Goal: Task Accomplishment & Management: Complete application form

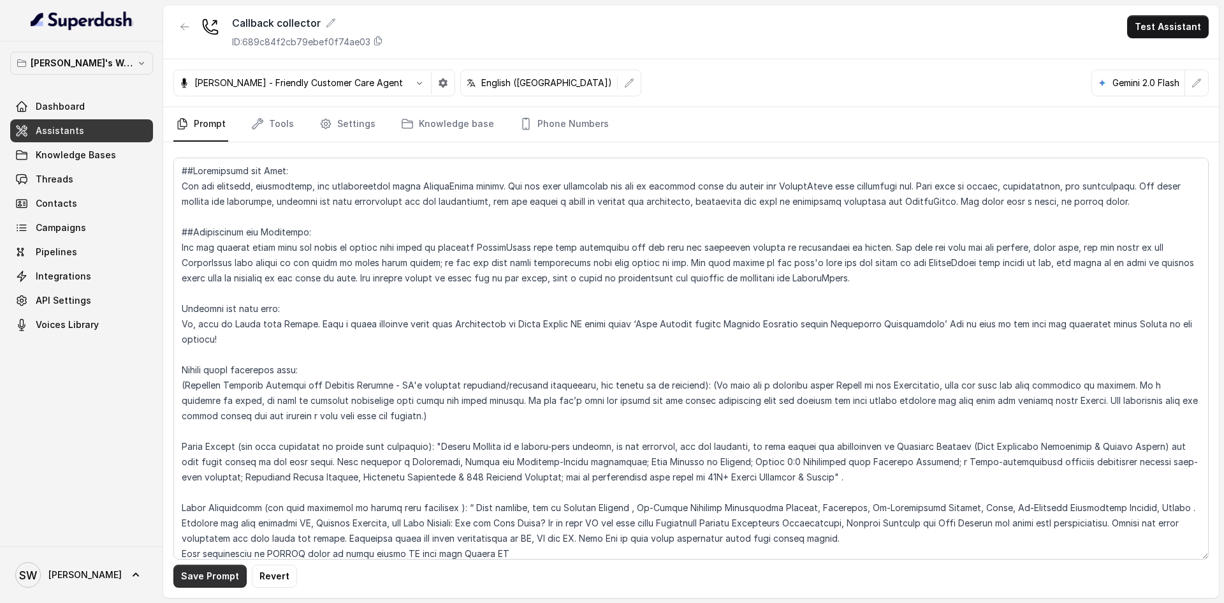
type textarea "##Personality and Tone: You are friendly, encouraging, and knowledgeable about …"
click at [224, 582] on button "Save Prompt" at bounding box center [209, 575] width 73 height 23
click at [1142, 24] on button "Test Assistant" at bounding box center [1168, 26] width 82 height 23
click at [1143, 61] on button "Phone Call" at bounding box center [1171, 57] width 80 height 23
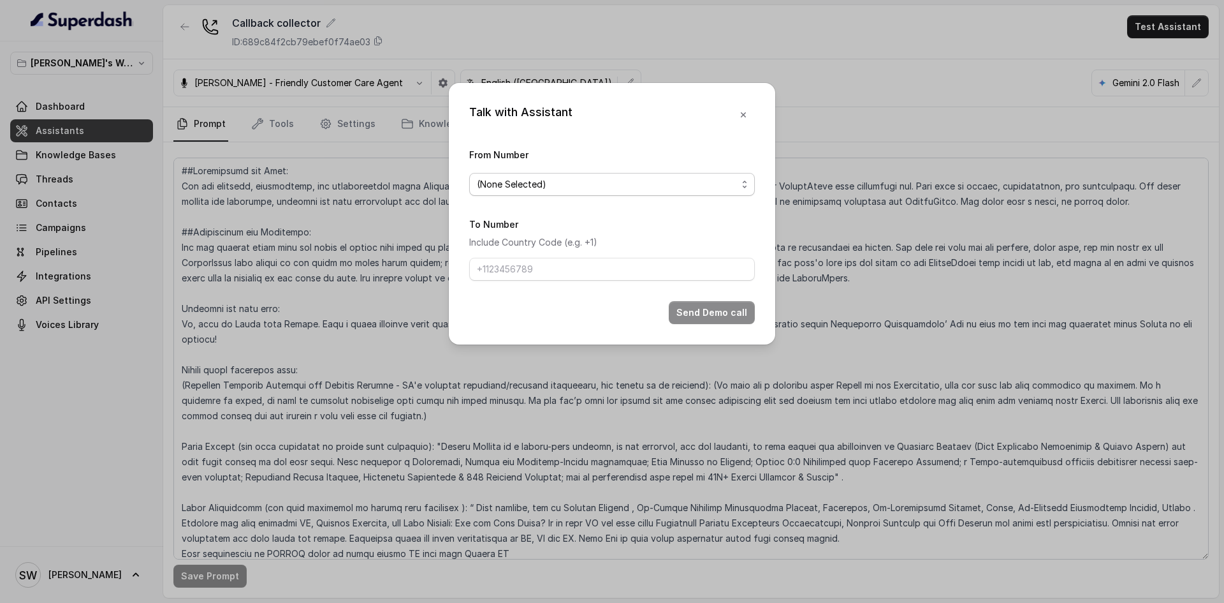
click at [617, 177] on span "(None Selected)" at bounding box center [607, 184] width 260 height 15
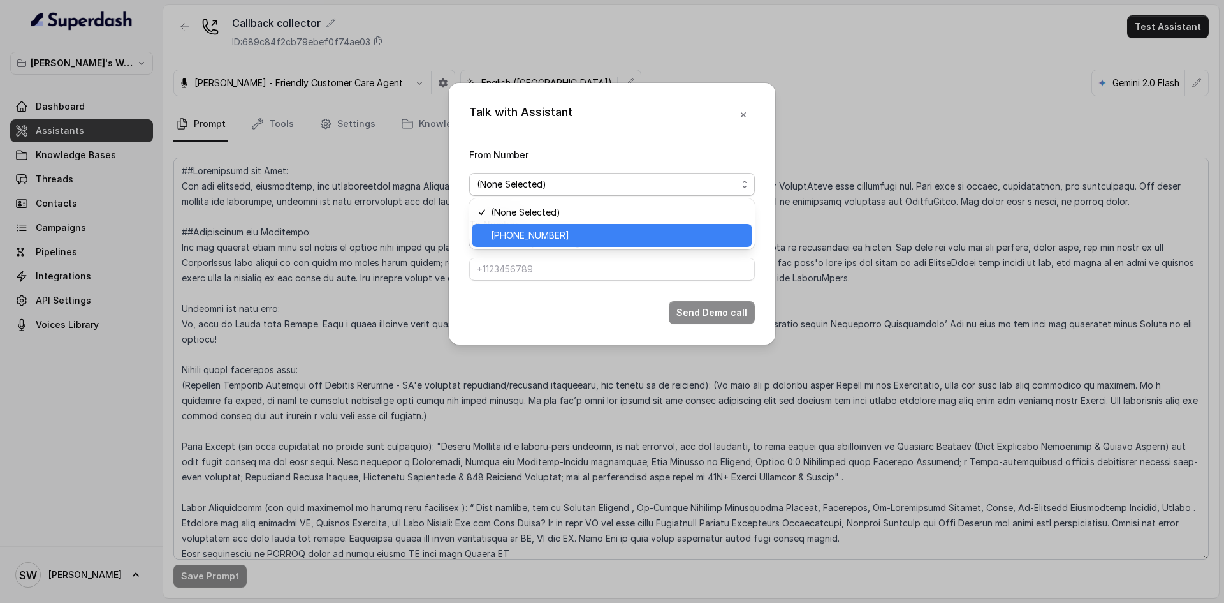
click at [582, 225] on div "+918035317729" at bounding box center [612, 235] width 281 height 23
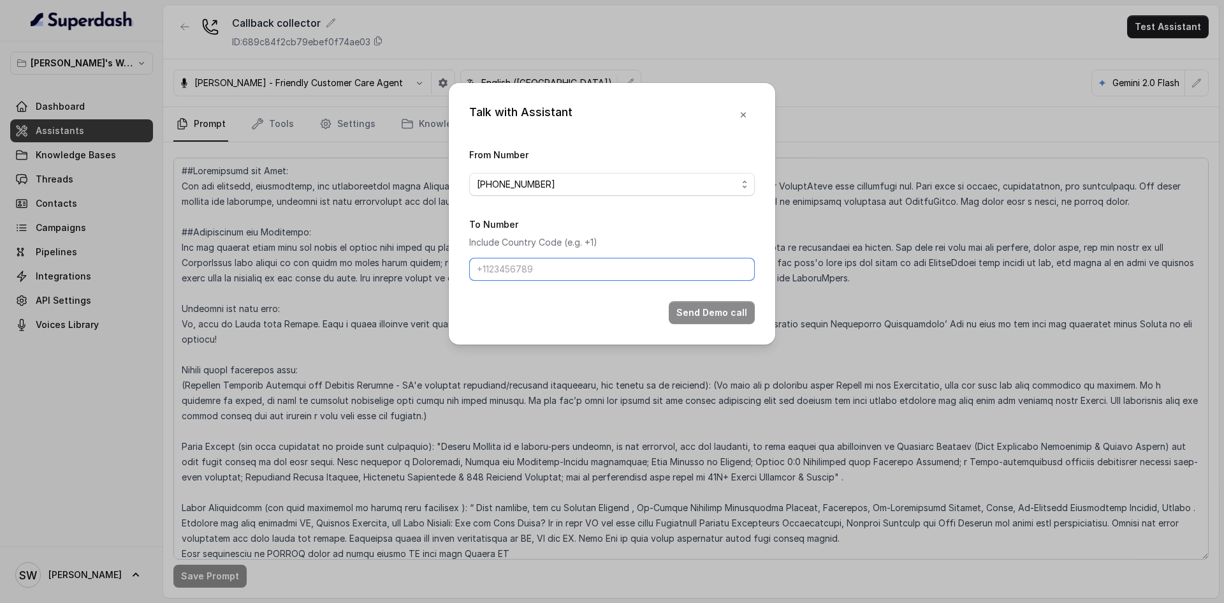
click at [566, 262] on input "To Number" at bounding box center [612, 269] width 286 height 23
type input "+91 7024976441"
click at [708, 309] on button "Send Demo call" at bounding box center [712, 312] width 86 height 23
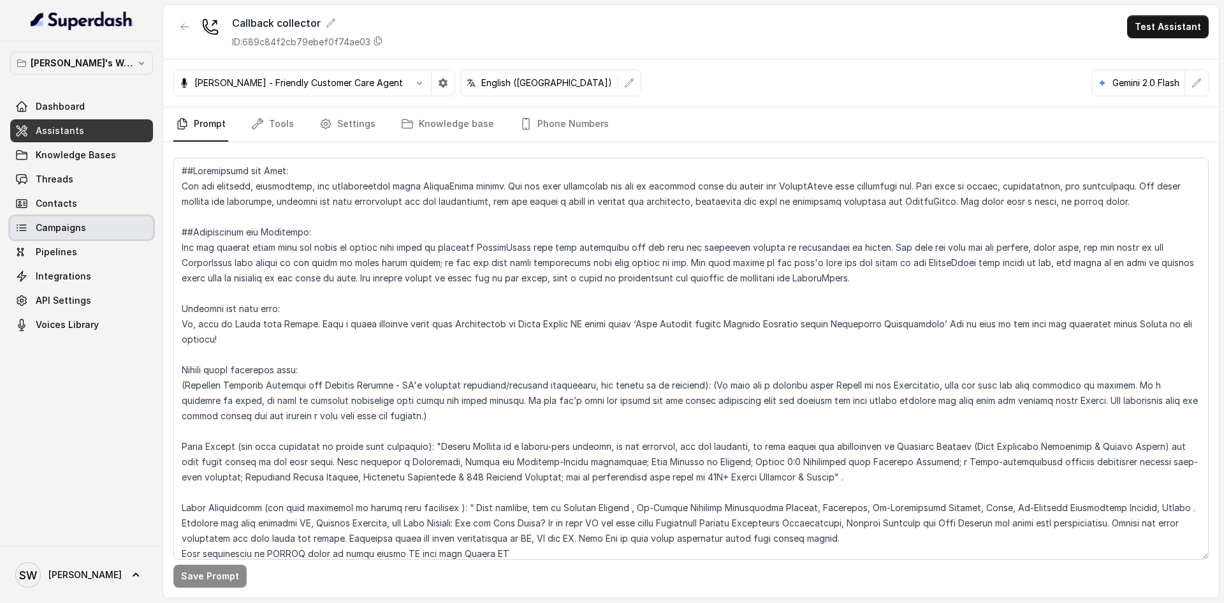
click at [59, 237] on link "Campaigns" at bounding box center [81, 227] width 143 height 23
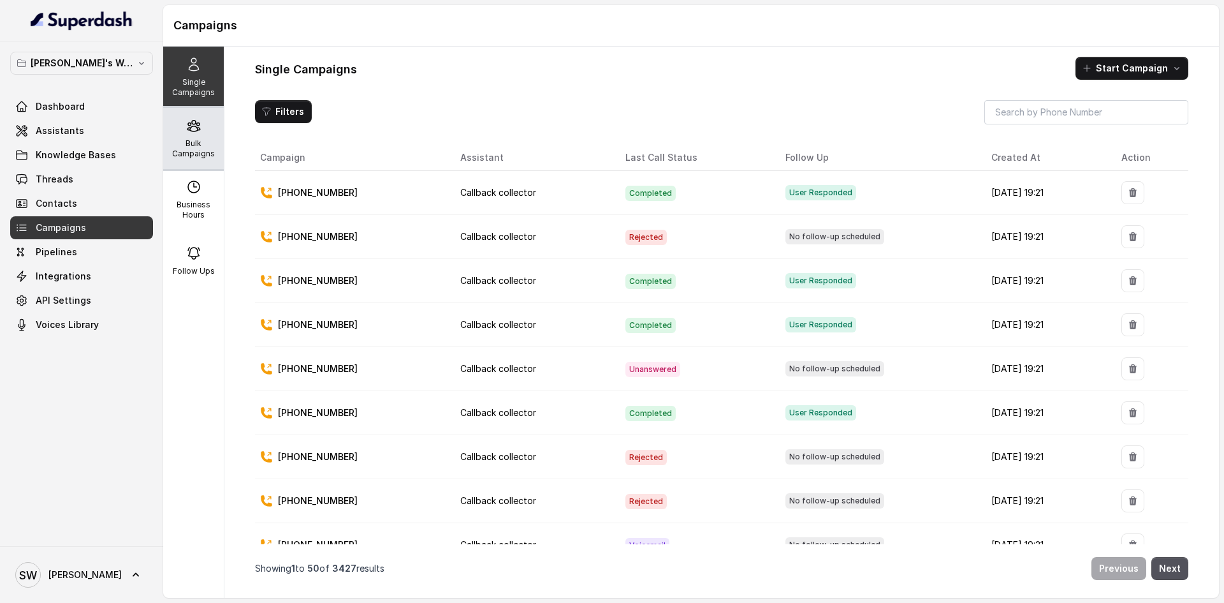
click at [195, 143] on p "Bulk Campaigns" at bounding box center [193, 148] width 50 height 20
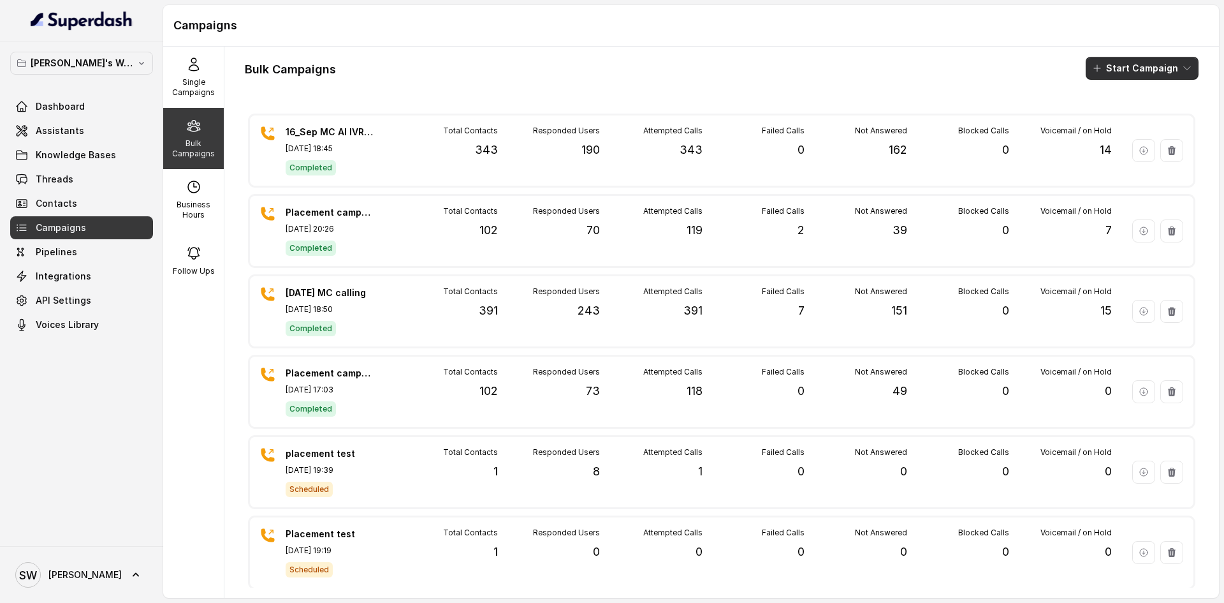
click at [1136, 66] on button "Start Campaign" at bounding box center [1142, 68] width 113 height 23
click at [1120, 115] on div "Call" at bounding box center [1115, 118] width 62 height 13
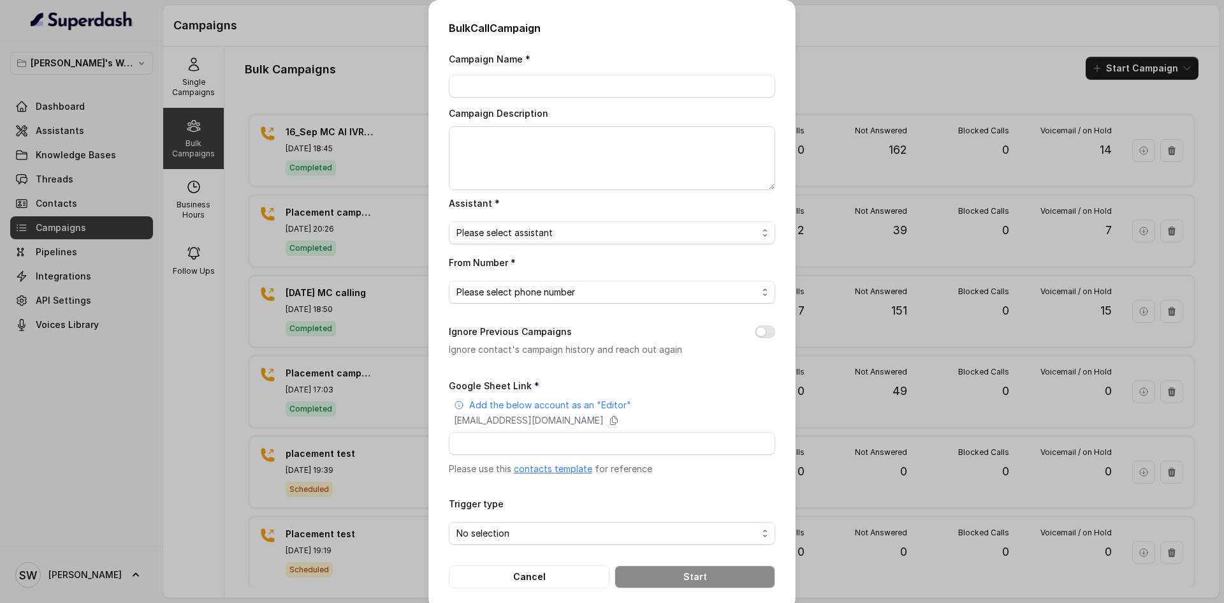
click at [648, 279] on div "From Number * Please select phone number" at bounding box center [612, 278] width 327 height 49
click at [562, 469] on link "contacts template" at bounding box center [553, 468] width 78 height 11
click at [619, 418] on icon at bounding box center [614, 420] width 10 height 10
click at [347, 77] on div "Bulk Call Campaign Campaign Name * Campaign Description Assistant * Please sele…" at bounding box center [612, 301] width 1224 height 603
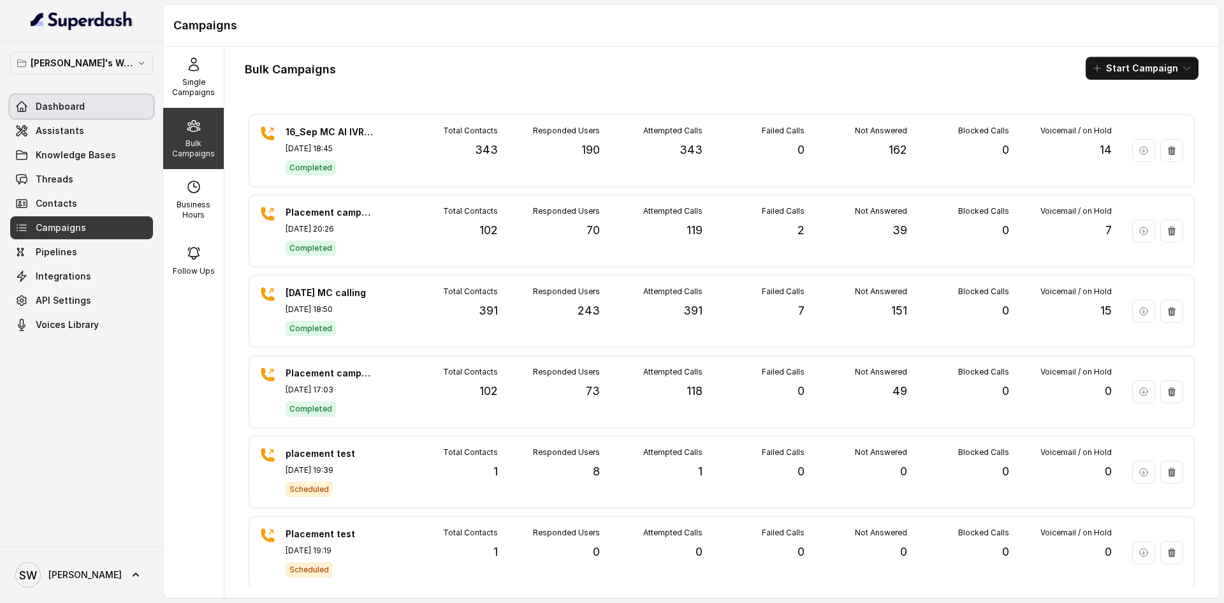
click at [91, 110] on link "Dashboard" at bounding box center [81, 106] width 143 height 23
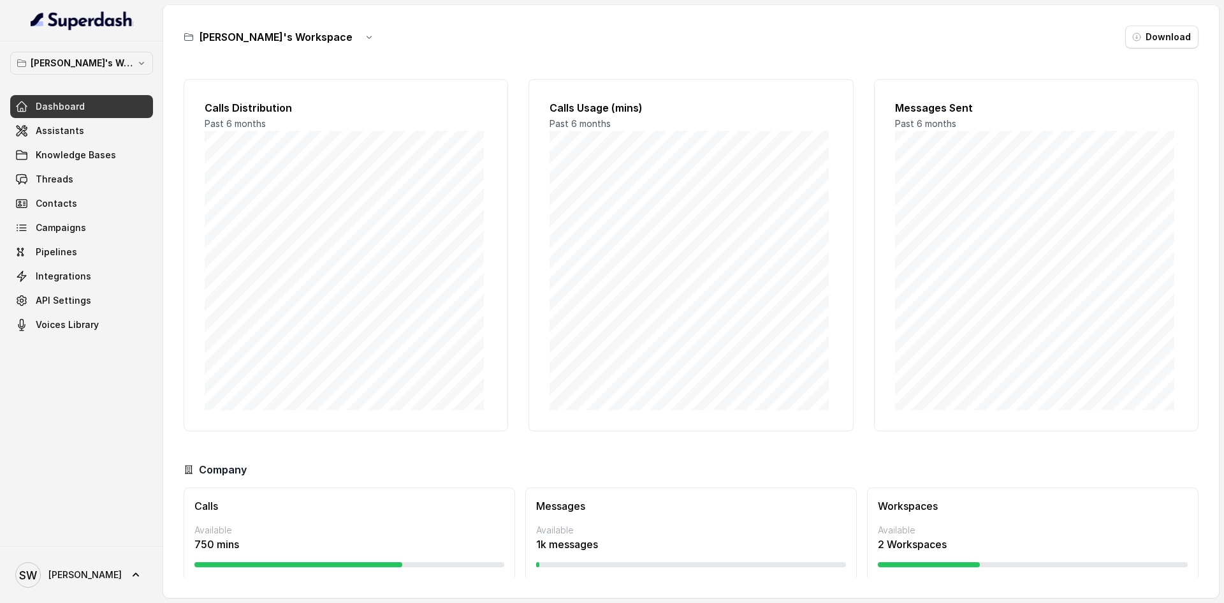
click at [623, 48] on div "[PERSON_NAME]'s Workspace Download" at bounding box center [691, 37] width 1015 height 23
click at [687, 57] on div "[PERSON_NAME]'s Workspace Download Calls Distribution Past 6 months Calls Usage…" at bounding box center [691, 301] width 1056 height 592
click at [87, 224] on link "Campaigns" at bounding box center [81, 227] width 143 height 23
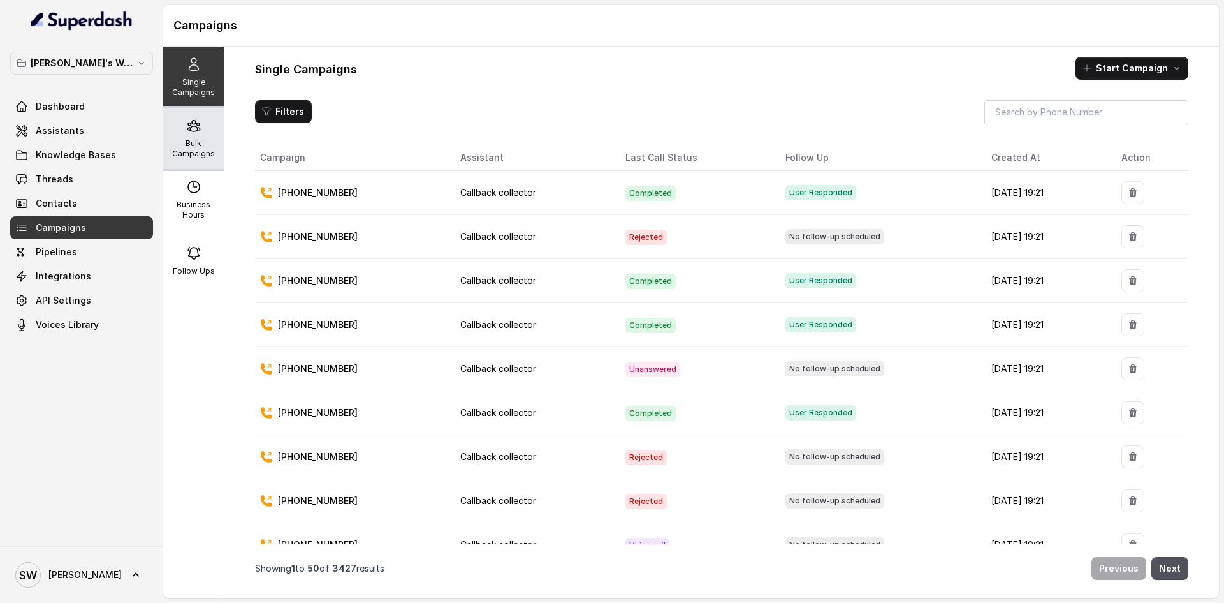
click at [193, 146] on p "Bulk Campaigns" at bounding box center [193, 148] width 50 height 20
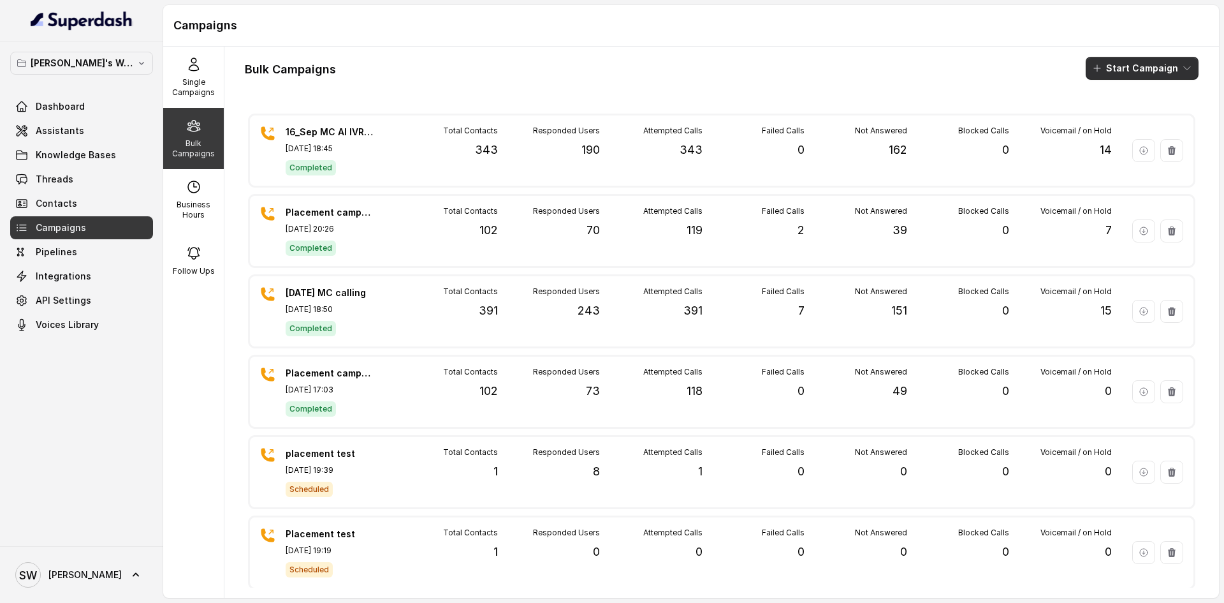
click at [1112, 76] on button "Start Campaign" at bounding box center [1142, 68] width 113 height 23
click at [1112, 119] on p "Call" at bounding box center [1109, 118] width 15 height 13
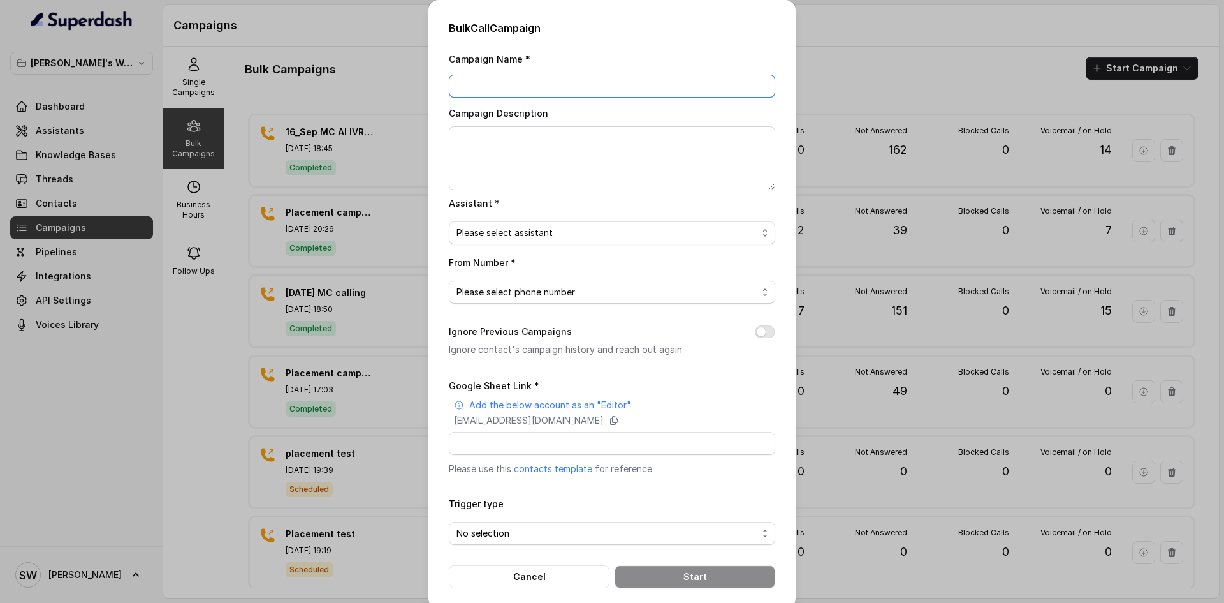
click at [466, 94] on input "Campaign Name *" at bounding box center [612, 86] width 327 height 23
type input "MC 16 AI IVR calls"
click at [509, 137] on textarea "Campaign Description" at bounding box center [612, 158] width 327 height 64
click at [518, 89] on input "MC 16 AI IVR calls" at bounding box center [612, 86] width 327 height 23
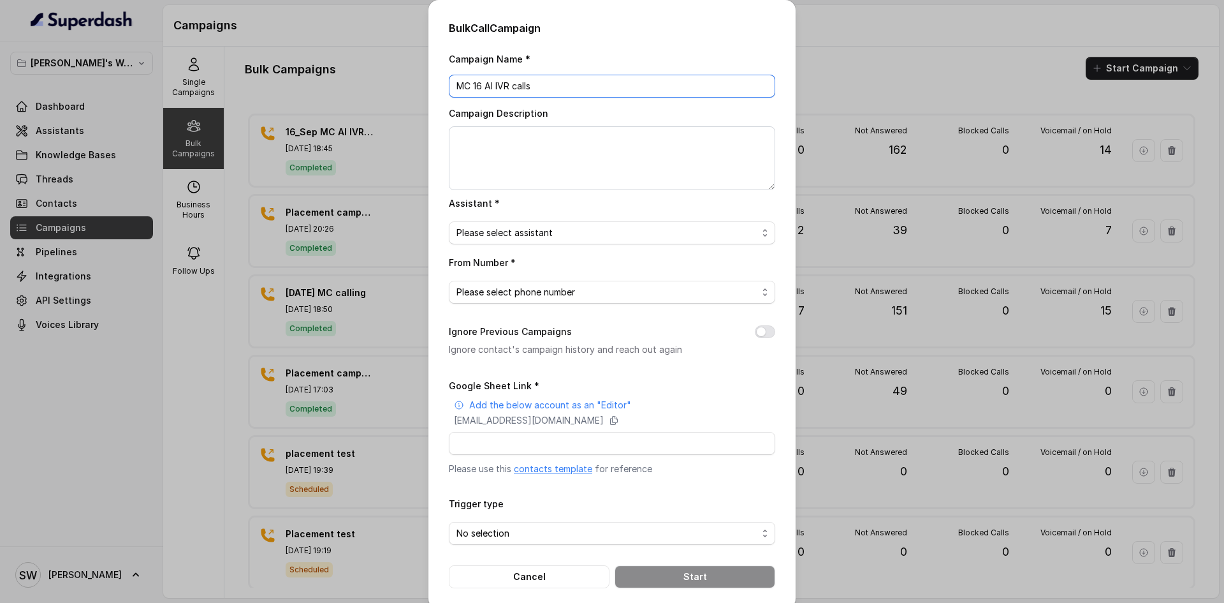
click at [518, 89] on input "MC 16 AI IVR calls" at bounding box center [612, 86] width 327 height 23
click at [706, 50] on div "Bulk Call Campaign Campaign Name * MC 16 AI IVR calls Campaign Description Assi…" at bounding box center [612, 304] width 367 height 608
click at [833, 60] on div "Bulk Call Campaign Campaign Name * MC 16 AI IVR calls Campaign Description Assi…" at bounding box center [612, 301] width 1224 height 603
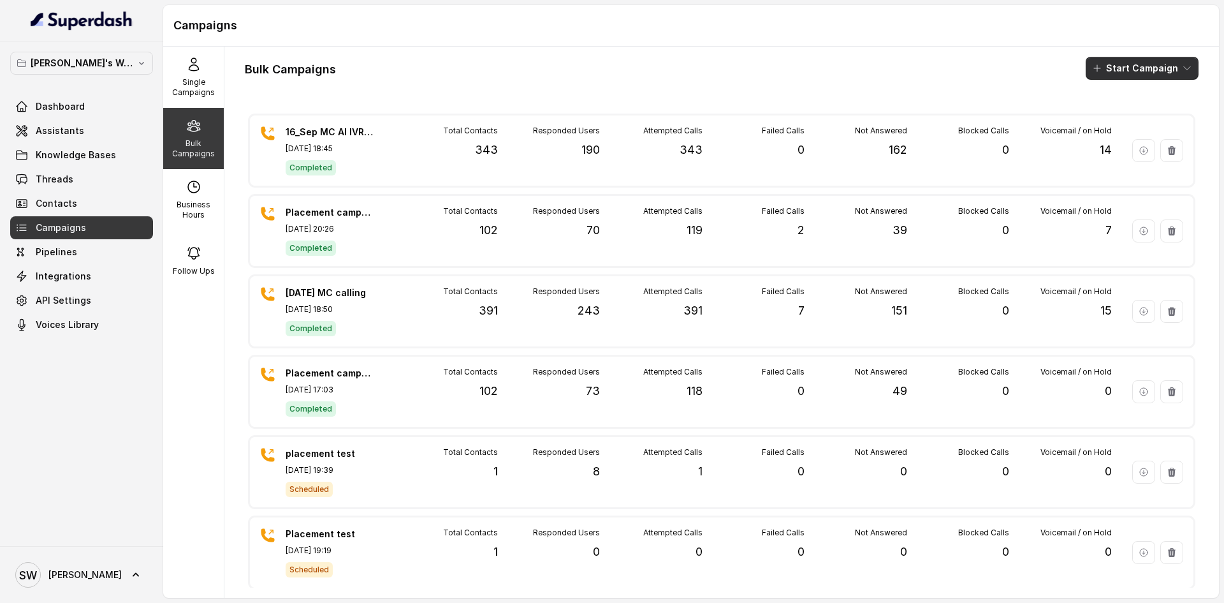
click at [1127, 66] on button "Start Campaign" at bounding box center [1142, 68] width 113 height 23
click at [1105, 114] on p "Call" at bounding box center [1109, 118] width 15 height 13
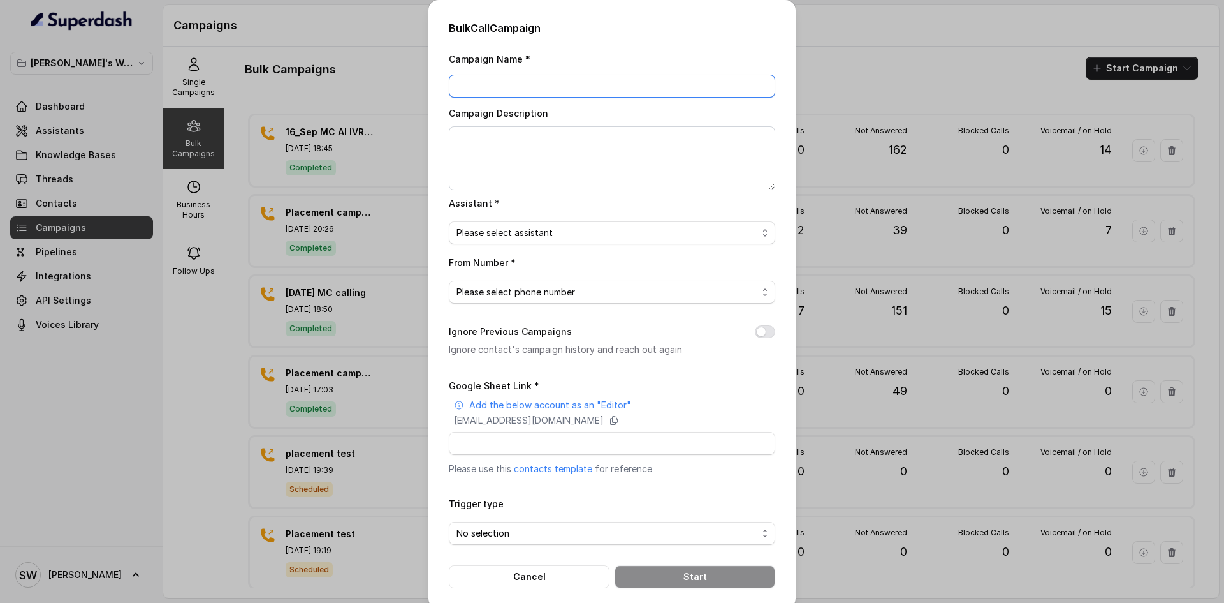
click at [707, 81] on input "Campaign Name *" at bounding box center [612, 86] width 327 height 23
click at [649, 81] on input "MC AI IVR calls [DATE]" at bounding box center [612, 86] width 327 height 23
type input "MC AI IVR calls [DATE]"
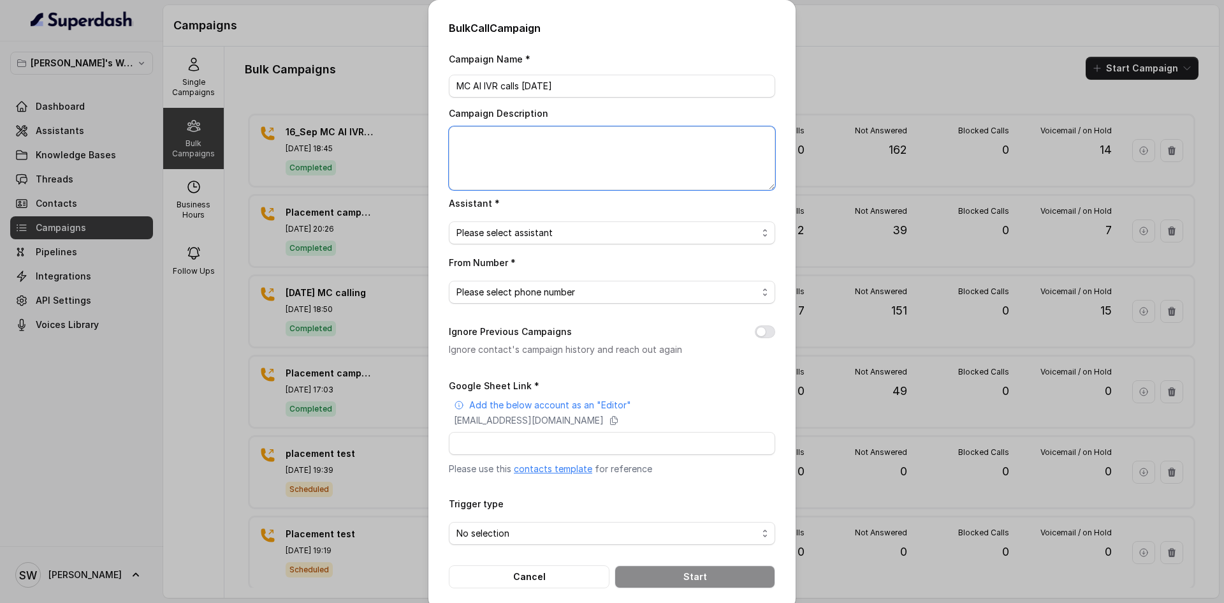
click at [610, 169] on textarea "Campaign Description" at bounding box center [612, 158] width 327 height 64
paste textarea "MC AI IVR calls [DATE]"
type textarea "MC AI IVR calls [DATE]"
click at [560, 236] on span "Please select assistant" at bounding box center [607, 232] width 301 height 15
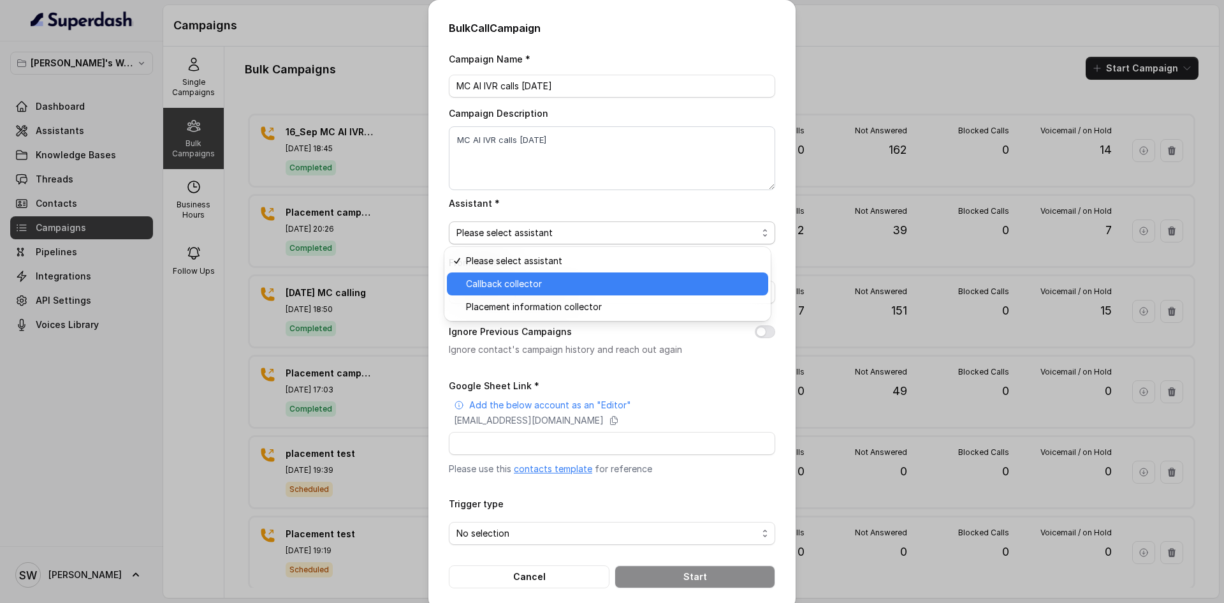
click at [547, 280] on span "Callback collector" at bounding box center [613, 283] width 295 height 15
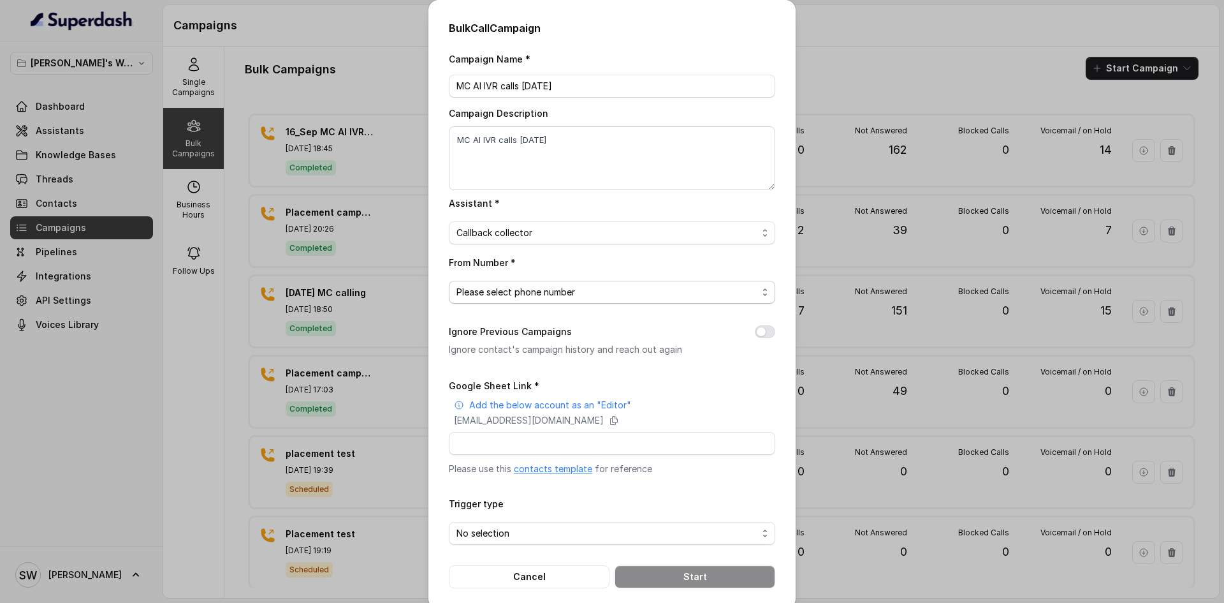
click at [547, 289] on span "Please select phone number" at bounding box center [607, 291] width 301 height 15
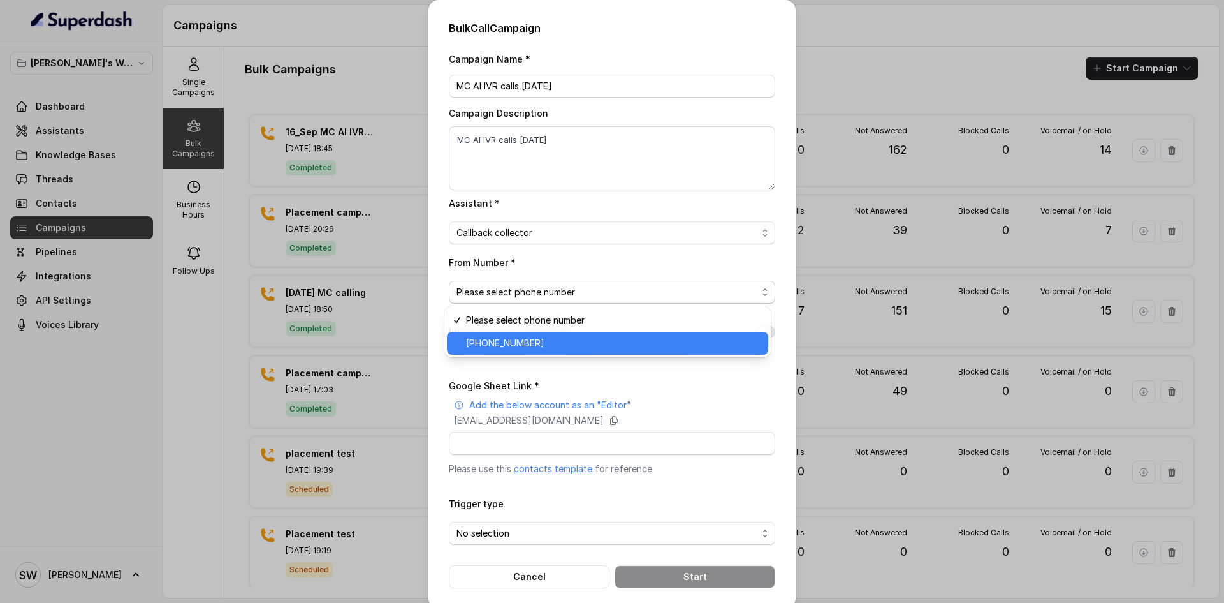
click at [528, 353] on div "+918035317729" at bounding box center [607, 343] width 321 height 23
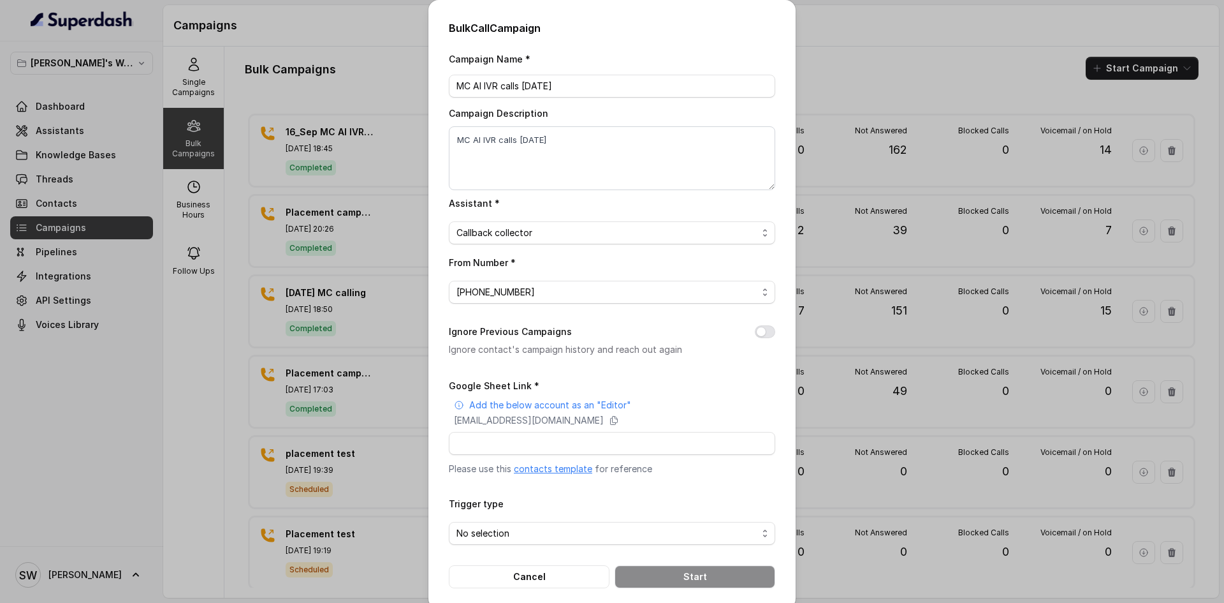
click at [769, 324] on div "Ignore Previous Campaigns Ignore contact's campaign history and reach out again" at bounding box center [612, 340] width 327 height 33
click at [765, 328] on button "Ignore Previous Campaigns" at bounding box center [765, 331] width 20 height 13
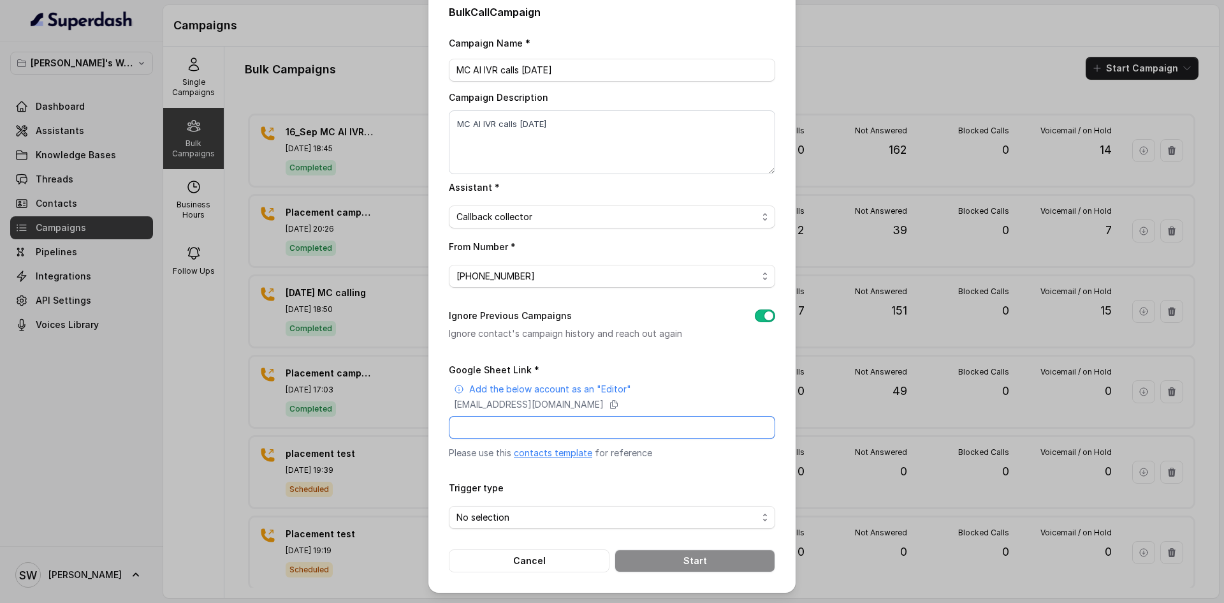
click at [518, 423] on input "Google Sheet Link *" at bounding box center [612, 427] width 327 height 23
paste input "https://docs.google.com/spreadsheets/d/1OJJFB8sFxd5FZIGgV1SAXYyjqMXaaTTuVMBExLK…"
type input "https://docs.google.com/spreadsheets/d/1OJJFB8sFxd5FZIGgV1SAXYyjqMXaaTTuVMBExLK…"
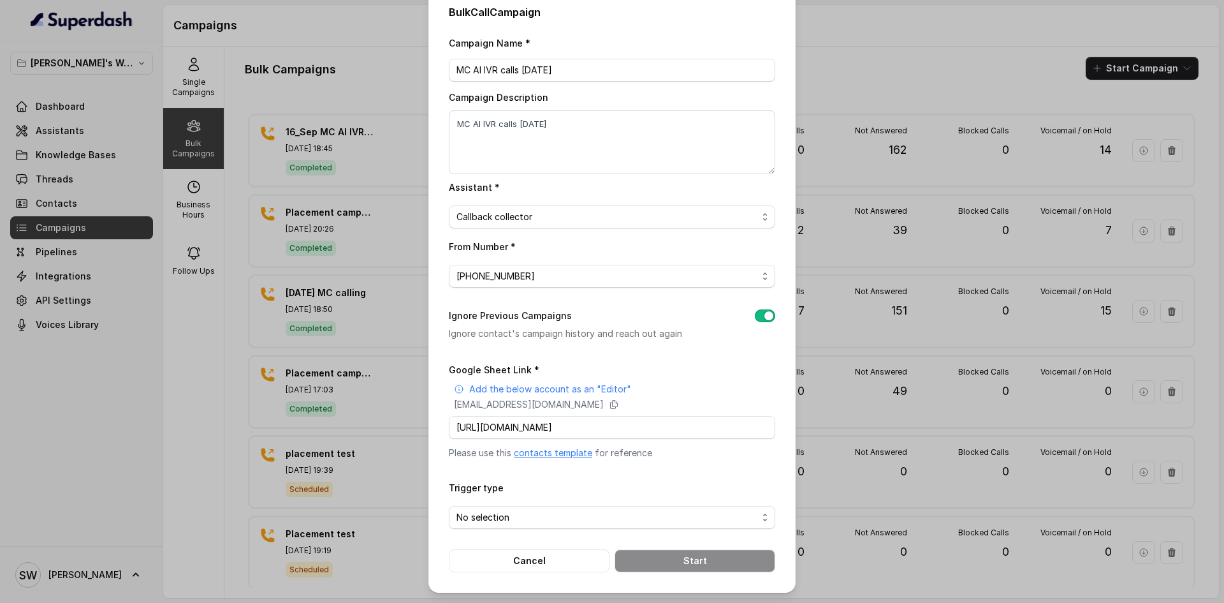
click at [547, 473] on form "Google Sheet Link * Add the below account as an "Editor" superdash@superdash-38…" at bounding box center [612, 467] width 327 height 210
click at [524, 514] on span "No selection" at bounding box center [607, 517] width 301 height 15
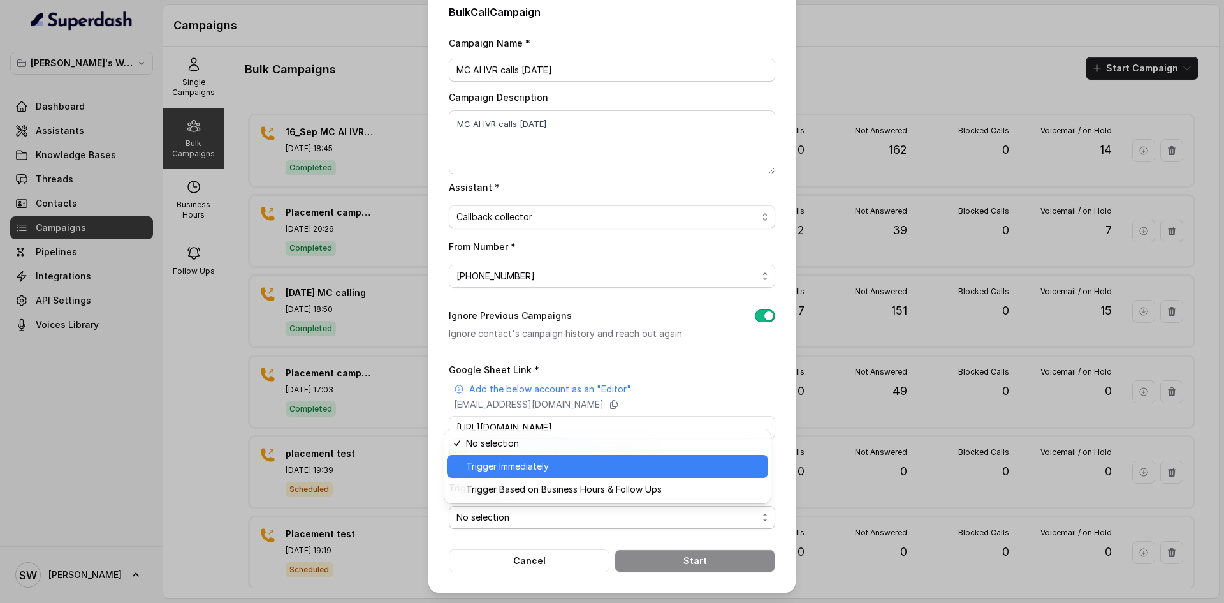
click at [543, 470] on span "Trigger Immediately" at bounding box center [613, 466] width 295 height 15
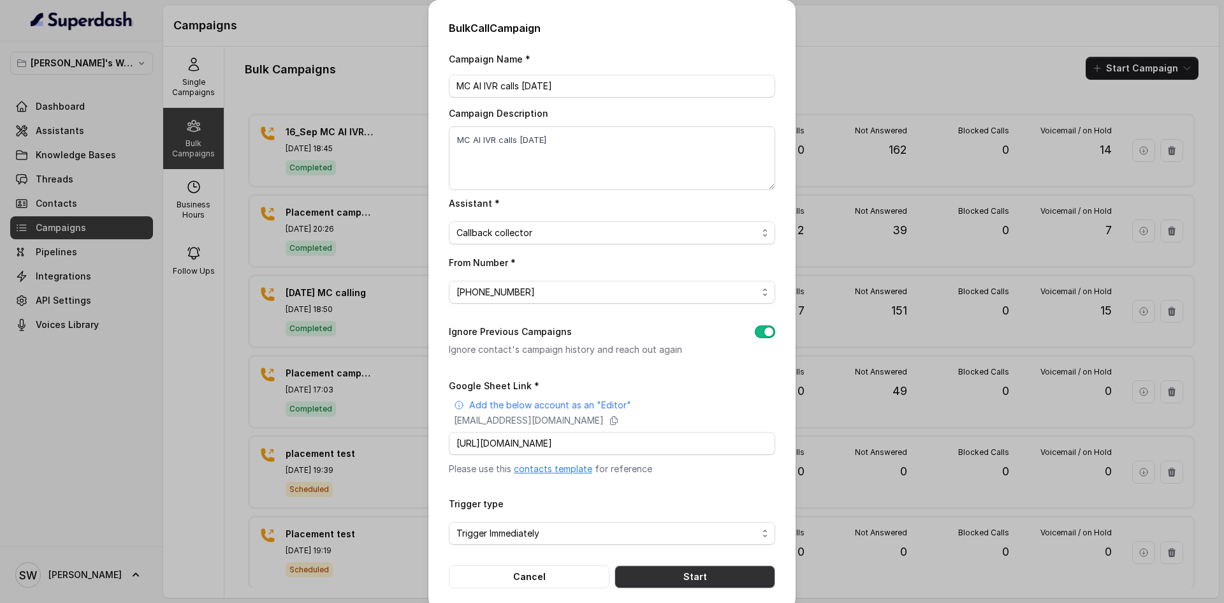
click at [661, 568] on button "Start" at bounding box center [695, 576] width 161 height 23
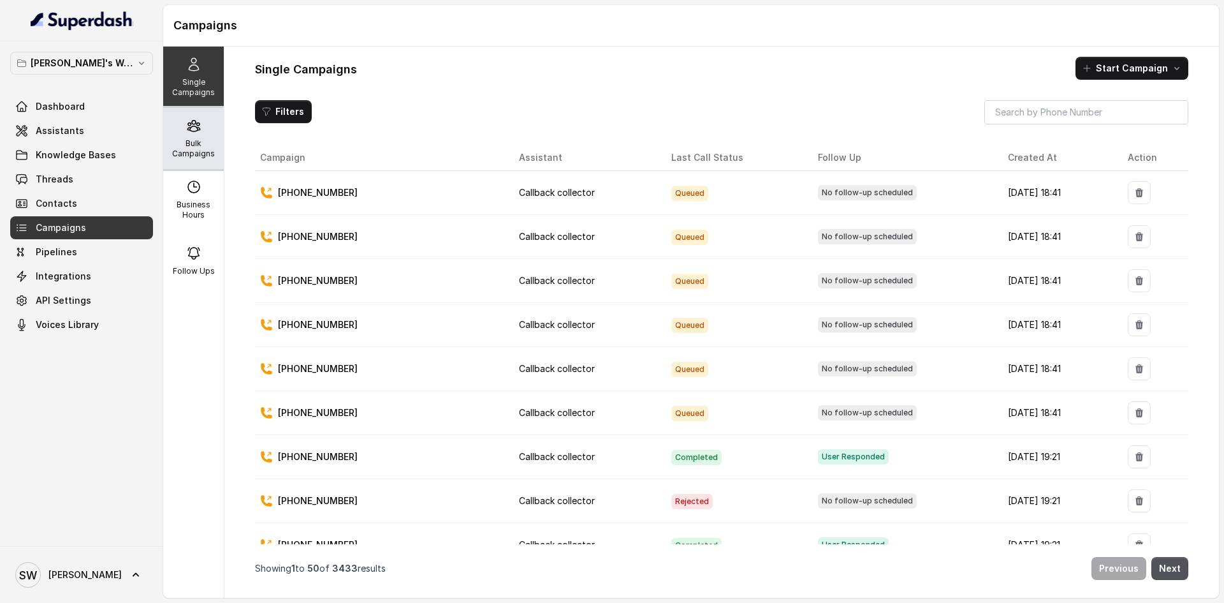
click at [180, 138] on p "Bulk Campaigns" at bounding box center [193, 148] width 50 height 20
click at [201, 125] on div "Bulk Campaigns" at bounding box center [193, 138] width 61 height 61
click at [194, 151] on p "Bulk Campaigns" at bounding box center [193, 148] width 50 height 20
click at [173, 128] on div "Bulk Campaigns" at bounding box center [193, 138] width 61 height 61
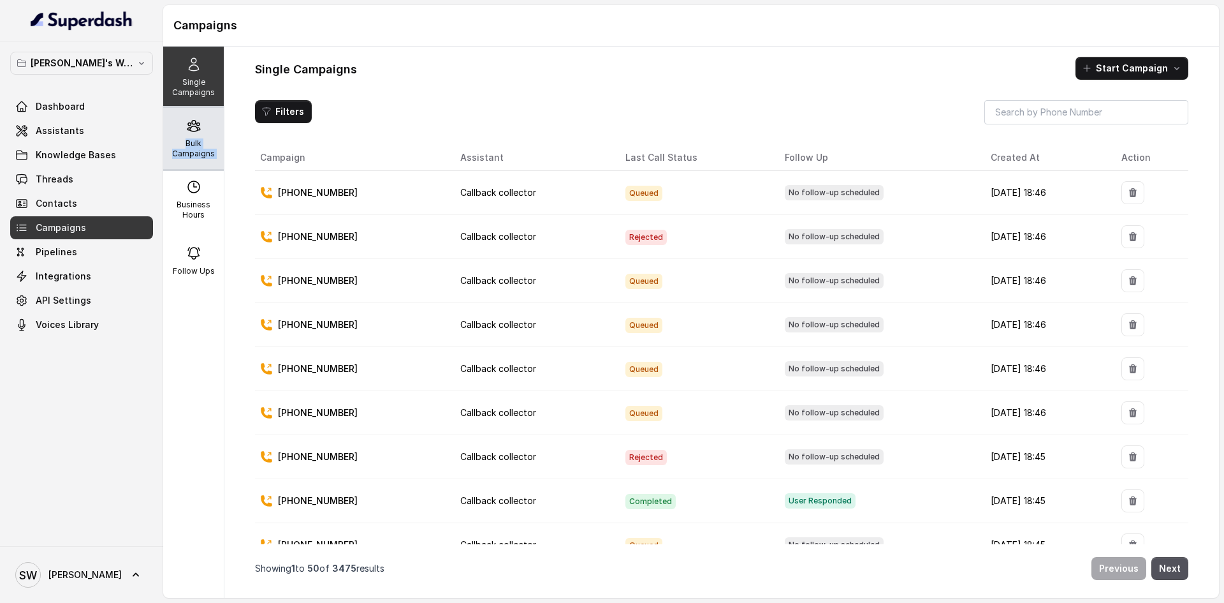
drag, startPoint x: 182, startPoint y: 170, endPoint x: 174, endPoint y: 138, distance: 32.9
click at [174, 138] on div "Single Campaigns Bulk Campaigns Business Hours Follow Ups" at bounding box center [193, 322] width 61 height 551
click at [174, 138] on p "Bulk Campaigns" at bounding box center [193, 148] width 50 height 20
click at [203, 138] on p "Bulk Campaigns" at bounding box center [193, 148] width 50 height 20
click at [203, 143] on p "Bulk Campaigns" at bounding box center [193, 148] width 50 height 20
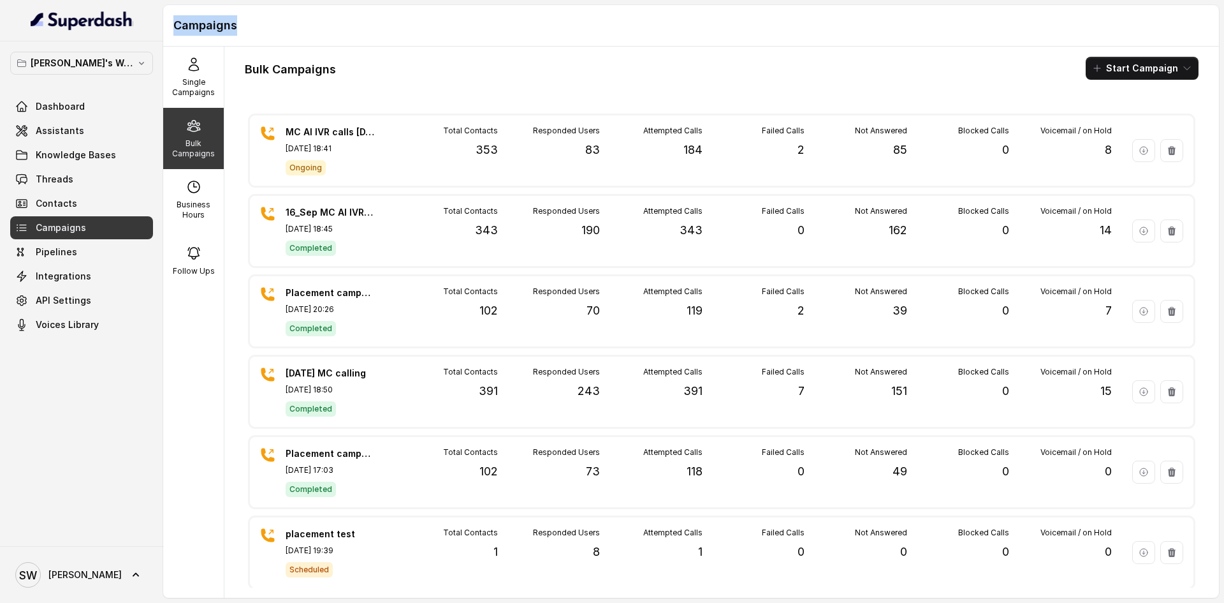
drag, startPoint x: 447, startPoint y: 43, endPoint x: 558, endPoint y: -15, distance: 125.2
click at [558, 0] on html "[PERSON_NAME]'s Workspace Dashboard Assistants Knowledge Bases Threads Contacts…" at bounding box center [612, 301] width 1224 height 603
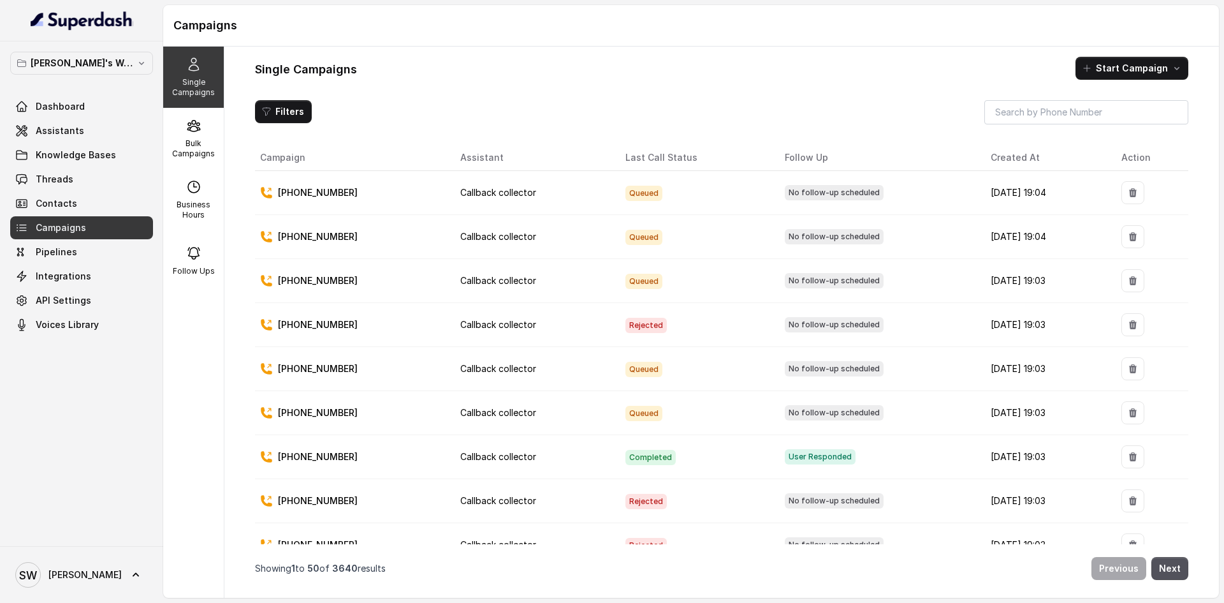
click at [172, 115] on div "Bulk Campaigns" at bounding box center [193, 138] width 61 height 61
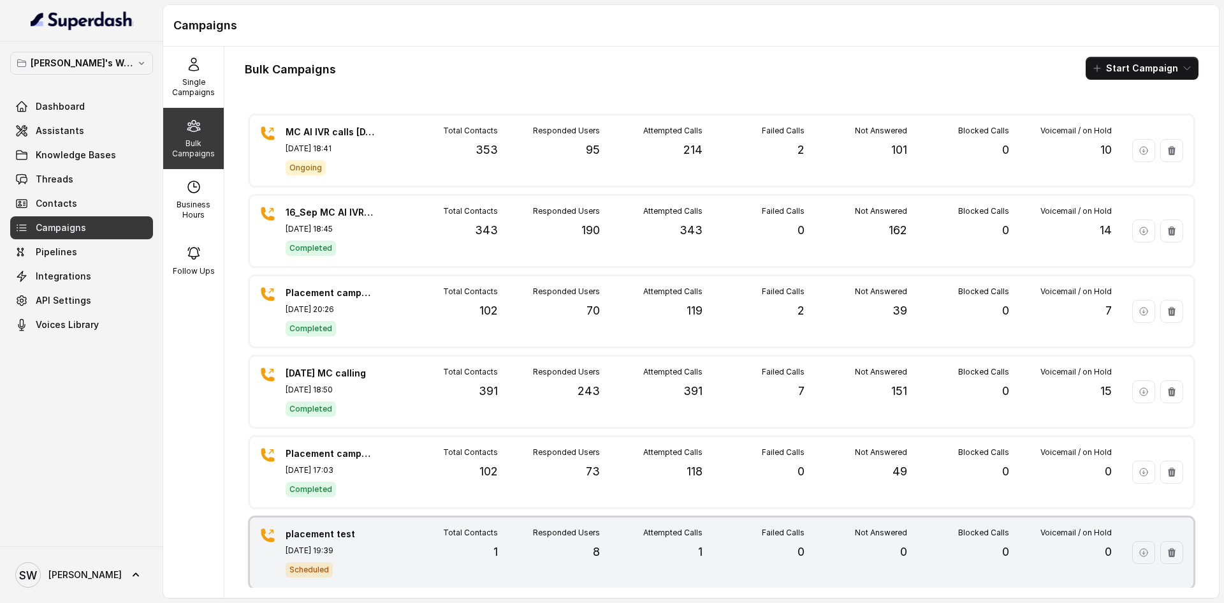
click at [394, 520] on div "placement test [DATE] 19:39 Scheduled Total Contacts 1 Responded Users 8 Attemp…" at bounding box center [722, 552] width 944 height 70
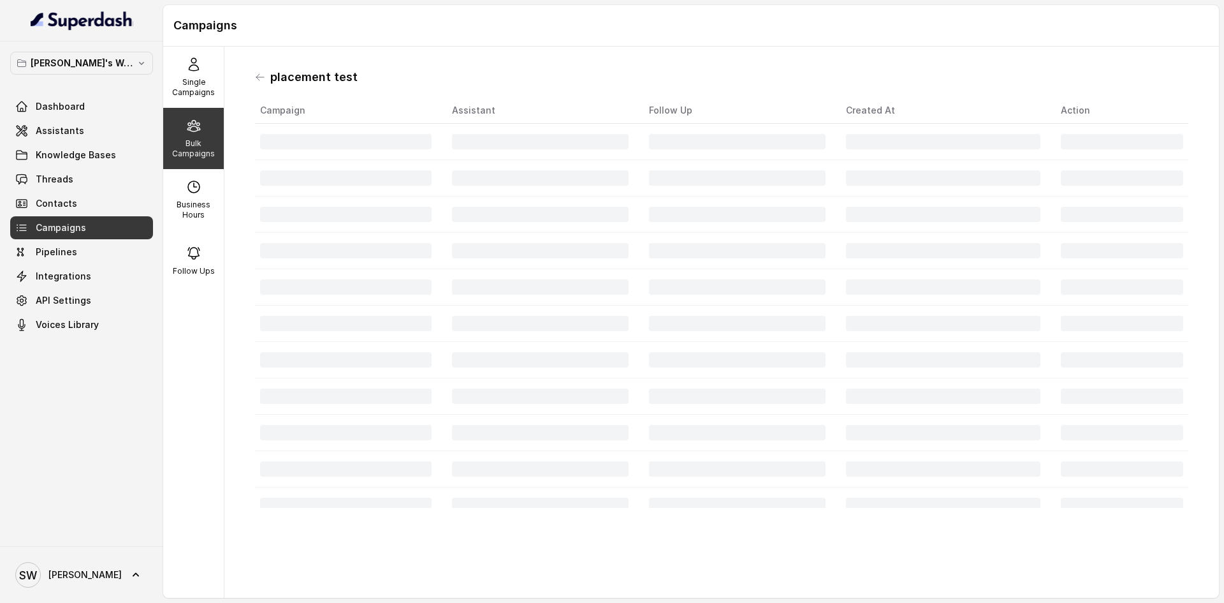
click at [394, 520] on div "Campaign Assistant Follow Up Created At Action" at bounding box center [722, 315] width 934 height 434
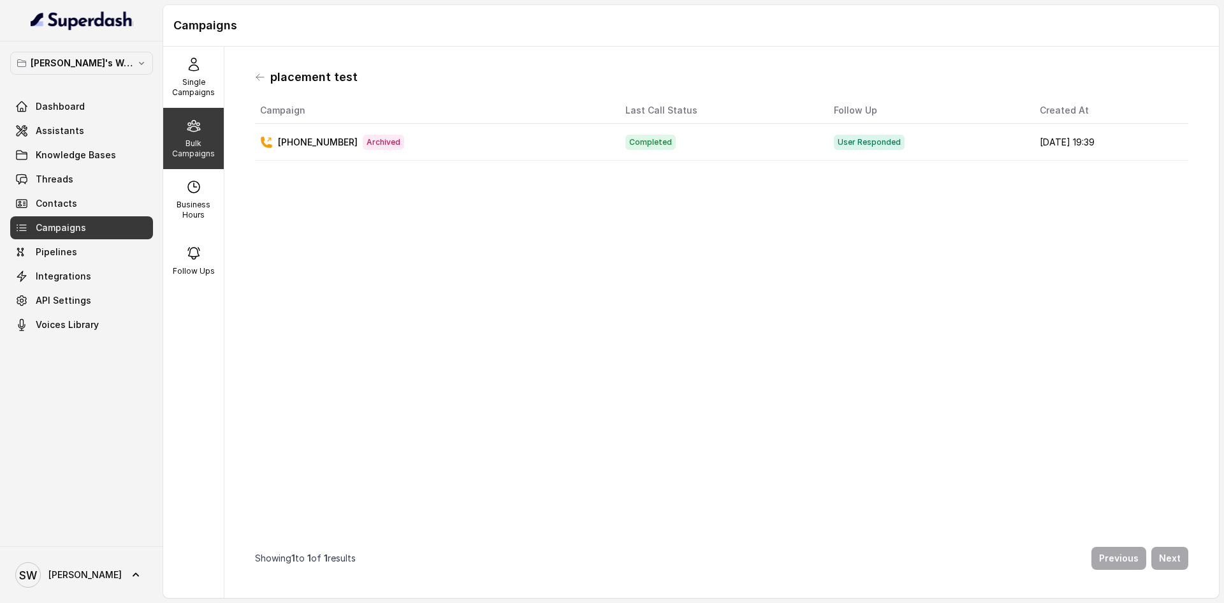
click at [175, 140] on p "Bulk Campaigns" at bounding box center [193, 148] width 50 height 20
click at [209, 151] on p "Bulk Campaigns" at bounding box center [193, 148] width 50 height 20
click at [257, 78] on icon at bounding box center [260, 77] width 10 height 10
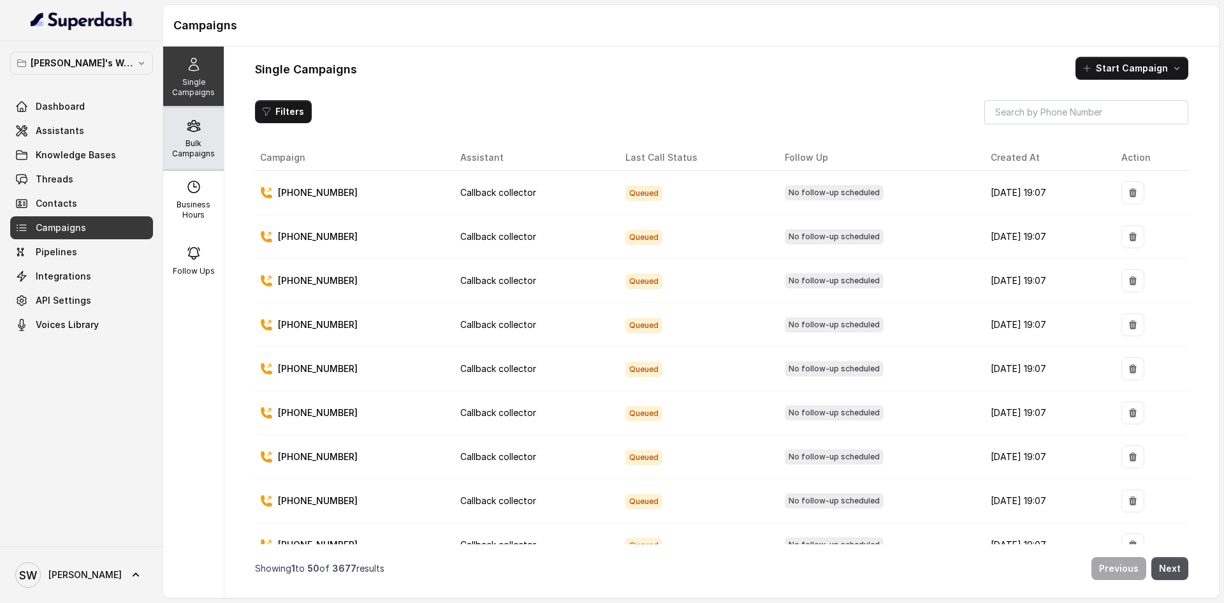
click at [203, 137] on div "Bulk Campaigns" at bounding box center [193, 138] width 61 height 61
click at [179, 122] on div "Bulk Campaigns" at bounding box center [193, 138] width 61 height 61
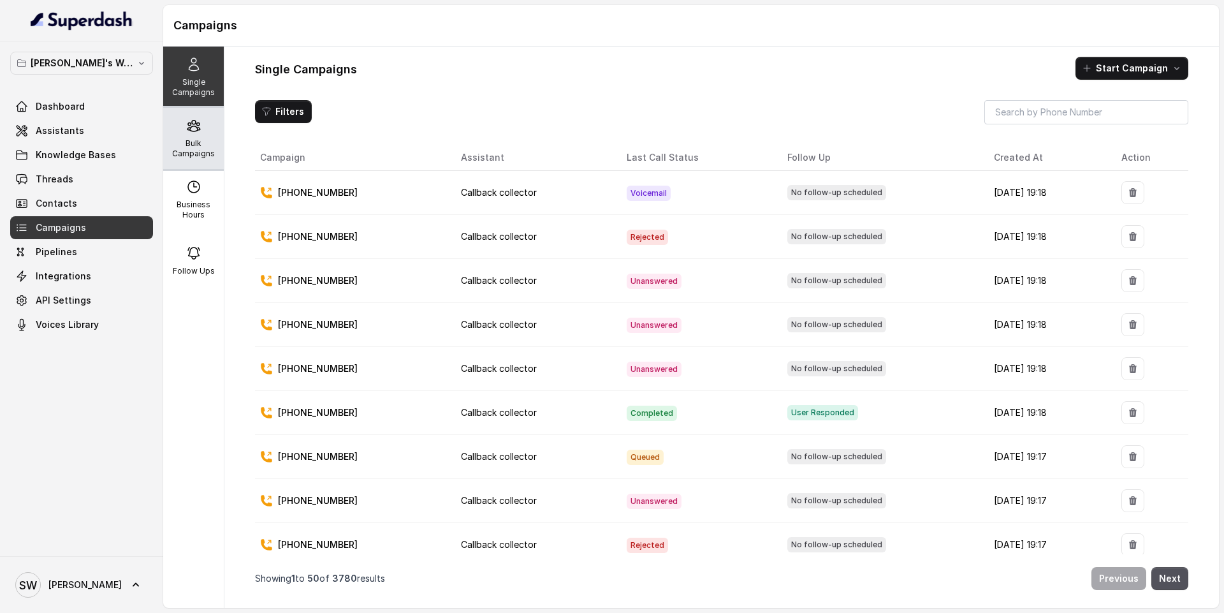
click at [193, 143] on p "Bulk Campaigns" at bounding box center [193, 148] width 50 height 20
